Goal: Task Accomplishment & Management: Manage account settings

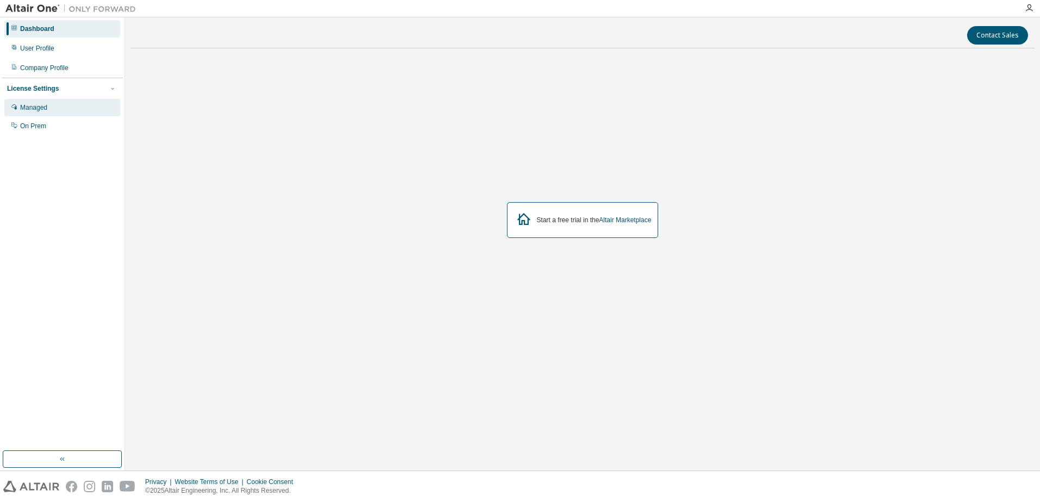
click at [32, 109] on div "Managed" at bounding box center [33, 107] width 27 height 9
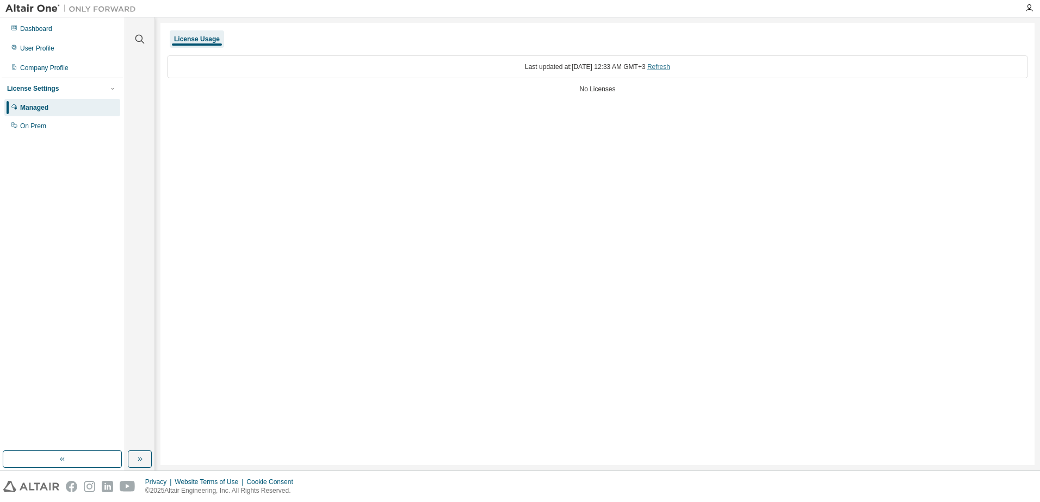
click at [670, 63] on link "Refresh" at bounding box center [658, 67] width 23 height 8
drag, startPoint x: 584, startPoint y: 92, endPoint x: 616, endPoint y: 91, distance: 32.1
click at [616, 91] on div "No Licenses" at bounding box center [597, 89] width 861 height 9
drag, startPoint x: 616, startPoint y: 91, endPoint x: 525, endPoint y: 141, distance: 103.4
click at [525, 141] on div "License Usage Last updated at: Mon 2025-08-18 12:33 AM GMT+3 Refresh No Licenses" at bounding box center [597, 244] width 874 height 443
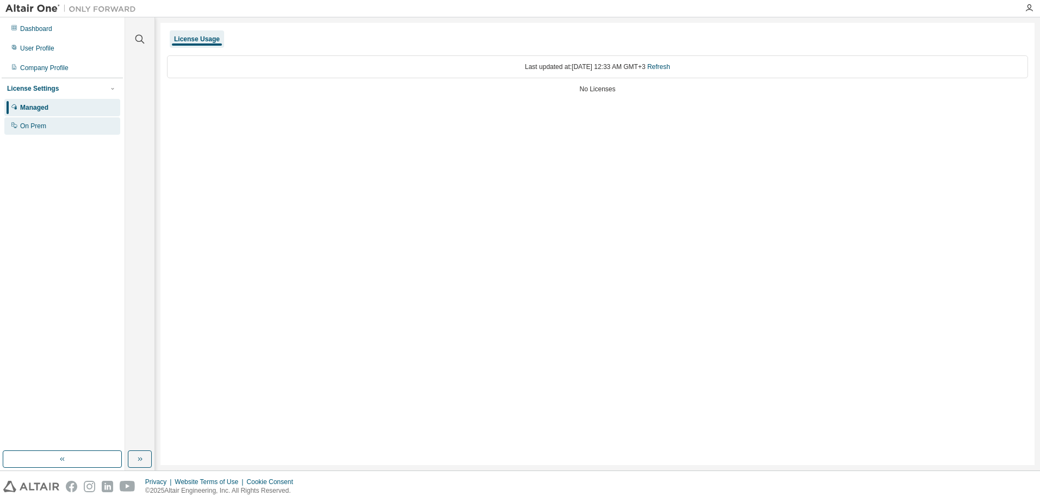
click at [20, 124] on div "On Prem" at bounding box center [33, 126] width 26 height 9
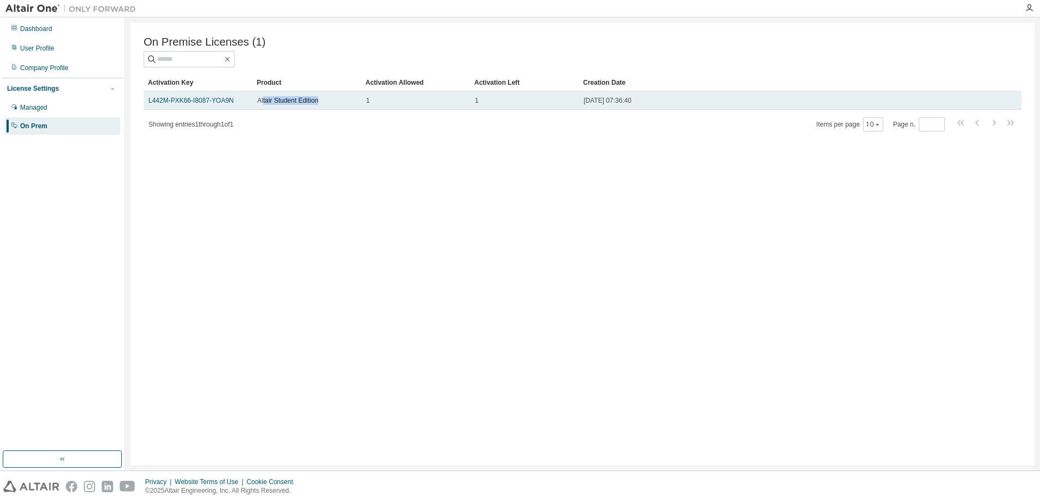
drag, startPoint x: 263, startPoint y: 100, endPoint x: 337, endPoint y: 103, distance: 73.5
click at [337, 103] on div "Altair Student Edition" at bounding box center [306, 100] width 99 height 9
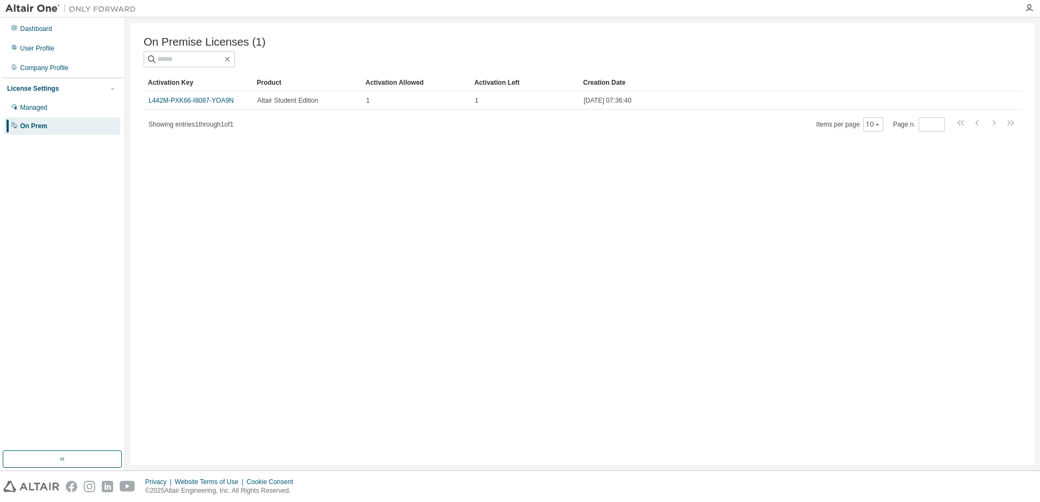
drag, startPoint x: 337, startPoint y: 103, endPoint x: 314, endPoint y: 151, distance: 52.8
click at [314, 151] on div "On Premise Licenses (1) Clear Load Save Save As Field Operator Value Select fil…" at bounding box center [582, 244] width 904 height 443
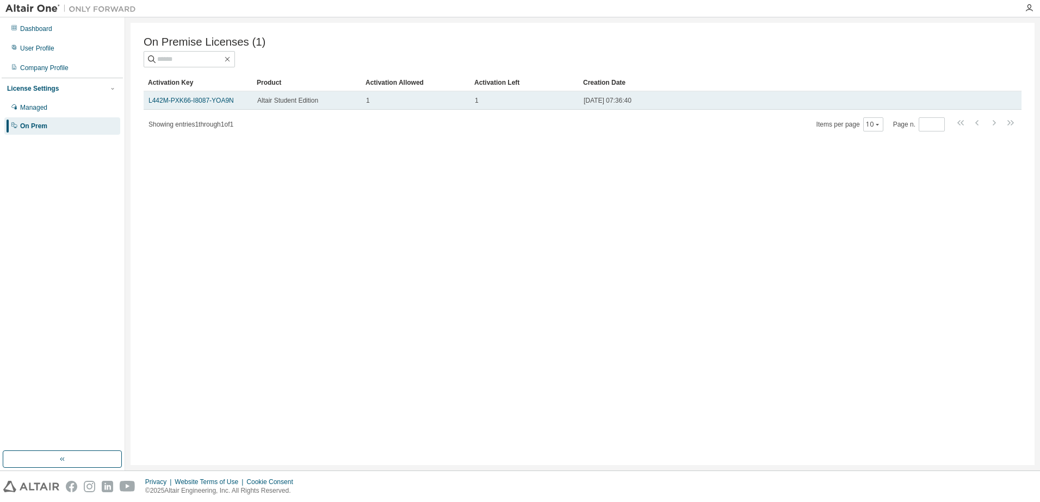
drag, startPoint x: 583, startPoint y: 101, endPoint x: 679, endPoint y: 104, distance: 96.3
click at [679, 104] on td "2025-07-28 07:36:40" at bounding box center [777, 100] width 399 height 18
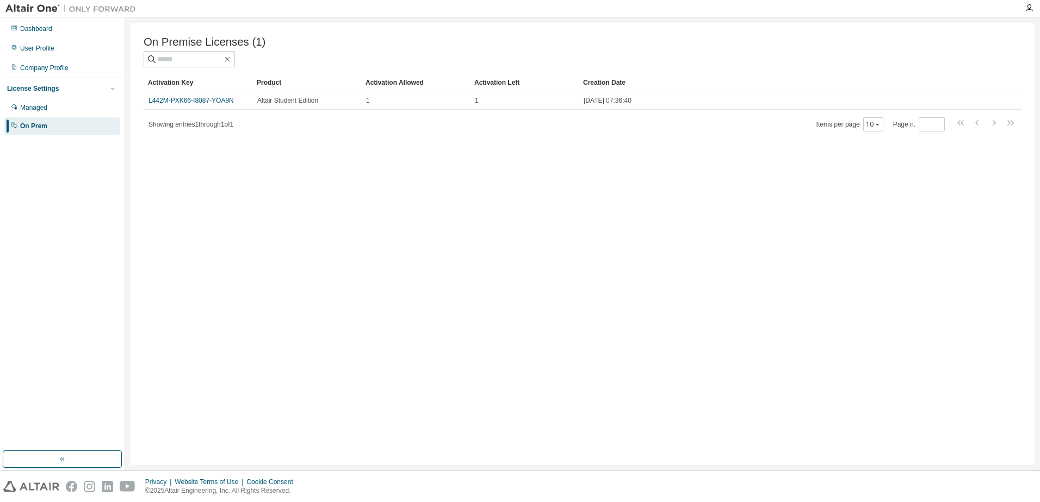
drag, startPoint x: 679, startPoint y: 104, endPoint x: 617, endPoint y: 150, distance: 77.3
click at [617, 150] on div "On Premise Licenses (1) Clear Load Save Save As Field Operator Value Select fil…" at bounding box center [582, 244] width 904 height 443
click at [876, 125] on icon "button" at bounding box center [877, 124] width 7 height 7
click at [881, 179] on div "50" at bounding box center [907, 180] width 87 height 13
drag, startPoint x: 58, startPoint y: 128, endPoint x: 22, endPoint y: 132, distance: 35.5
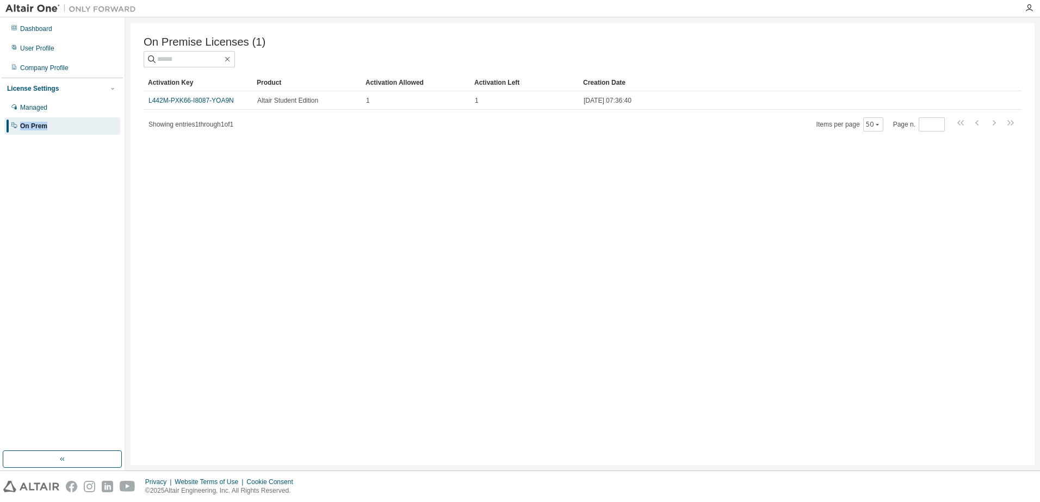
click at [22, 132] on div "On Prem" at bounding box center [62, 125] width 116 height 17
copy div "On Prem"
click at [47, 66] on div "Company Profile" at bounding box center [44, 68] width 48 height 9
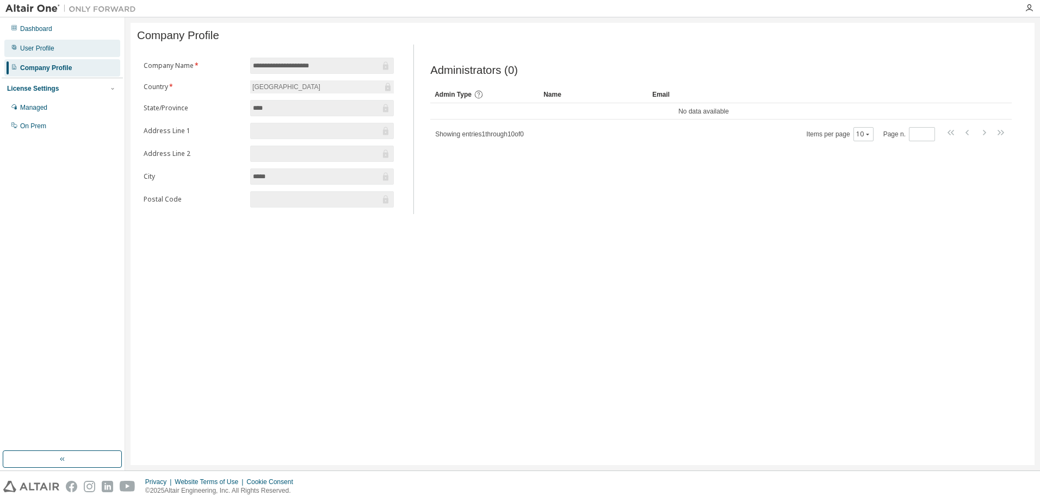
click at [53, 50] on div "User Profile" at bounding box center [37, 48] width 34 height 9
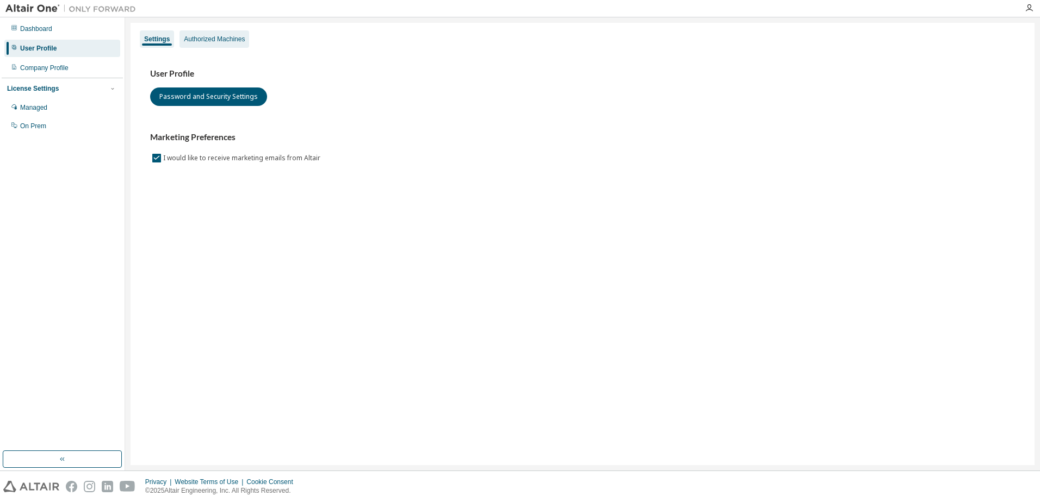
click at [203, 35] on div "Authorized Machines" at bounding box center [214, 39] width 61 height 9
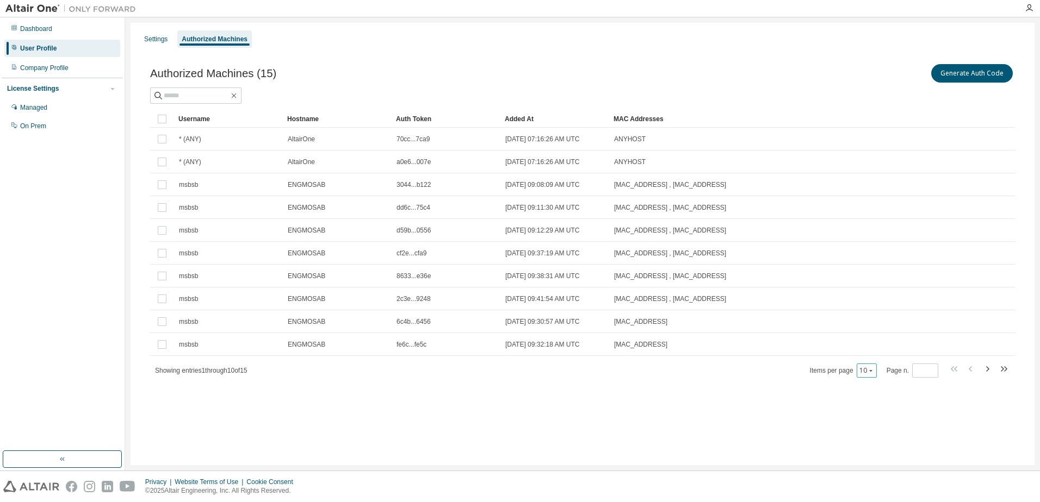
click at [872, 370] on icon "button" at bounding box center [870, 371] width 3 height 2
click at [871, 437] on div "100" at bounding box center [901, 437] width 87 height 13
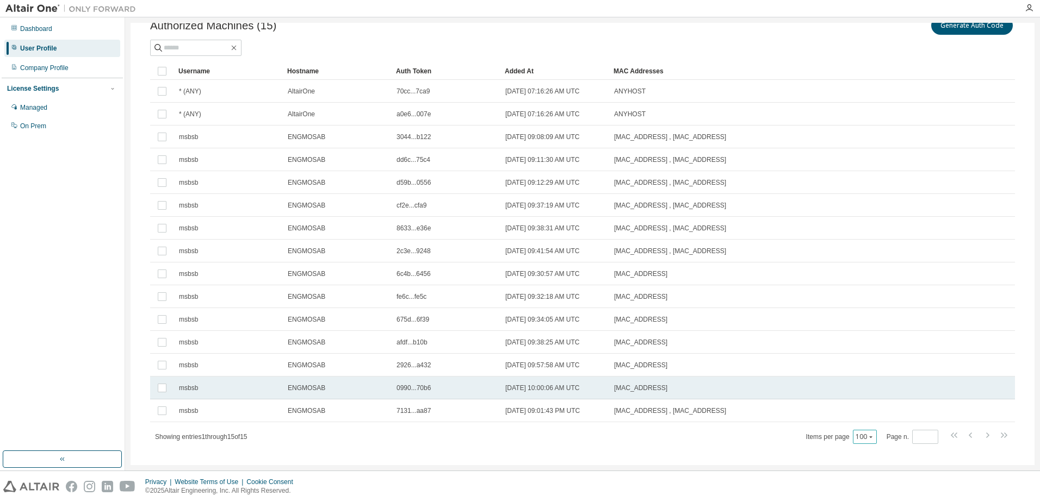
scroll to position [62, 0]
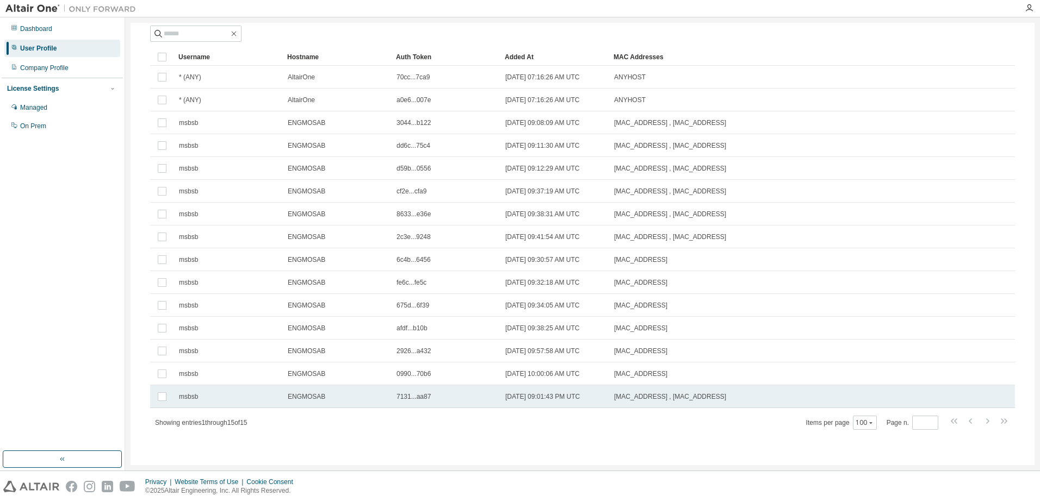
drag, startPoint x: 736, startPoint y: 397, endPoint x: 470, endPoint y: 399, distance: 265.9
click at [470, 399] on tr "msbsb ENGMOSAB 7131...aa87 2025-08-17 09:01:43 PM UTC 1C:BF:C0:15:8B:4A , 1C:BF…" at bounding box center [582, 396] width 864 height 23
click at [547, 487] on div "Privacy Website Terms of Use Cookie Consent © 2025 Altair Engineering, Inc. All…" at bounding box center [520, 486] width 1040 height 31
click at [635, 395] on span "1C:BF:C0:15:8B:4A , 1C:BF:C0:15:8B:5A" at bounding box center [670, 397] width 112 height 9
drag, startPoint x: 507, startPoint y: 400, endPoint x: 539, endPoint y: 400, distance: 32.6
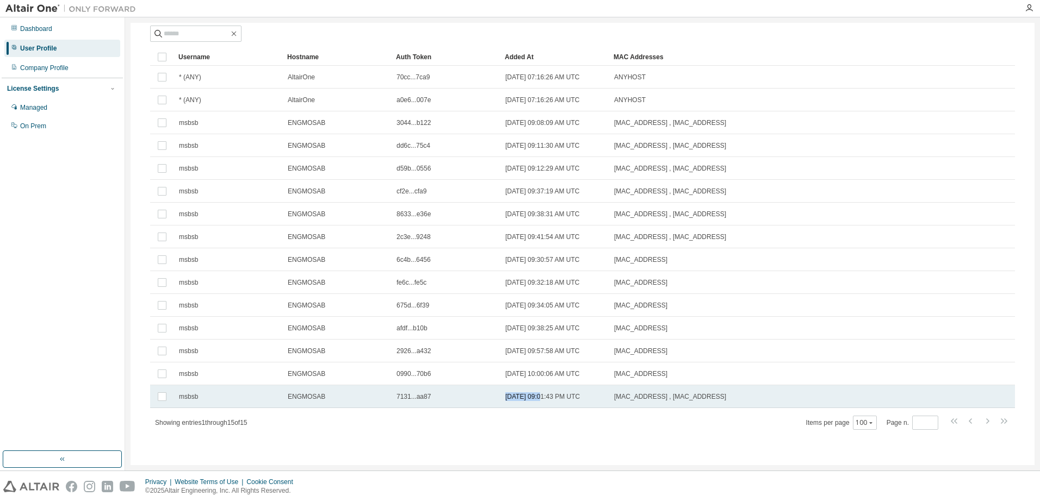
click at [539, 400] on span "2025-08-17 09:01:43 PM UTC" at bounding box center [542, 397] width 74 height 9
click at [539, 422] on div "Showing entries 1 through 15 of 15 Items per page 100 Page n. *" at bounding box center [582, 423] width 864 height 16
drag, startPoint x: 549, startPoint y: 399, endPoint x: 572, endPoint y: 399, distance: 23.4
click at [572, 399] on span "2025-08-17 09:01:43 PM UTC" at bounding box center [542, 397] width 74 height 9
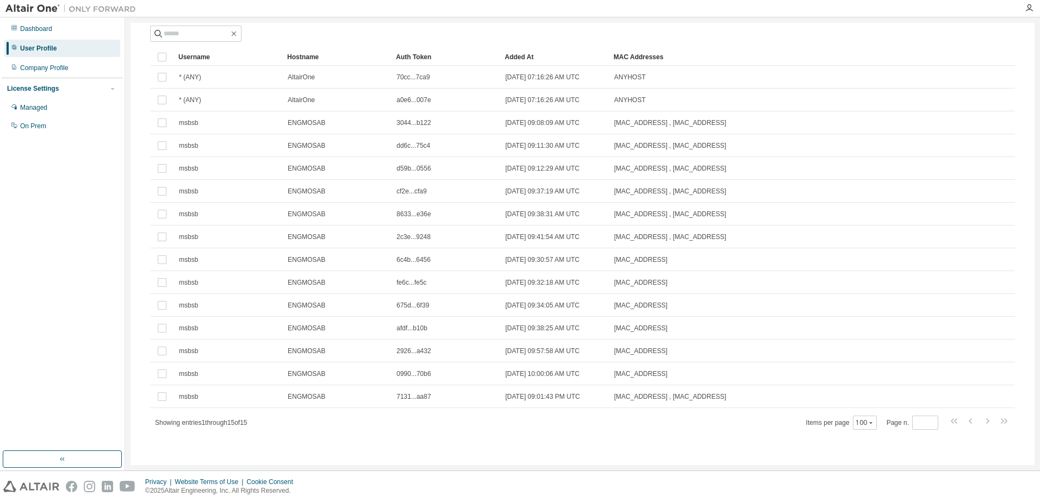
click at [562, 425] on div "Showing entries 1 through 15 of 15 Items per page 100 Page n. *" at bounding box center [582, 423] width 864 height 16
click at [331, 431] on div "Authorized Machines (15) Generate Auth Code Clear Load Save Save As Field Opera…" at bounding box center [582, 223] width 891 height 472
